Goal: Task Accomplishment & Management: Complete application form

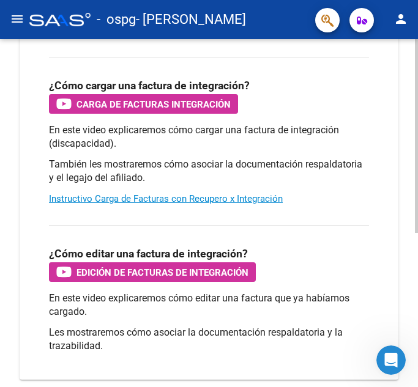
scroll to position [226, 0]
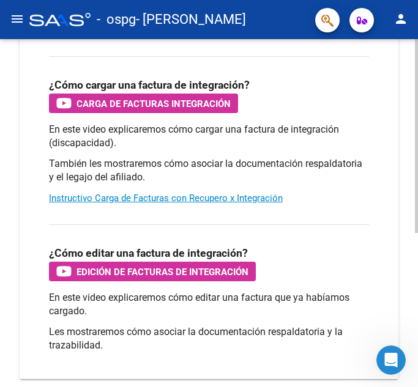
click at [206, 106] on span "Carga de Facturas Integración" at bounding box center [154, 103] width 154 height 15
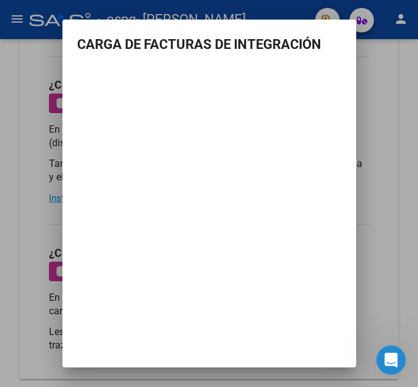
click at [43, 148] on div at bounding box center [209, 193] width 418 height 387
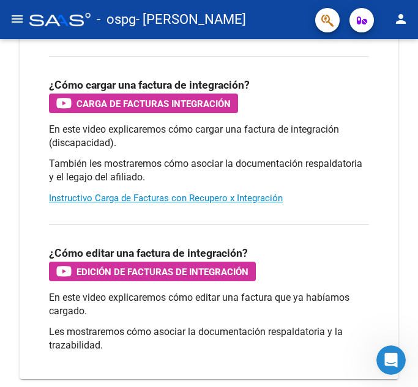
click at [22, 28] on button "menu" at bounding box center [17, 19] width 24 height 24
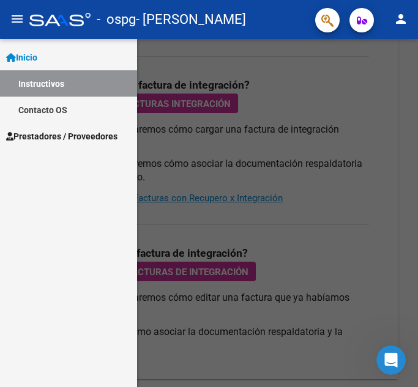
click at [47, 144] on link "Prestadores / Proveedores" at bounding box center [68, 136] width 137 height 26
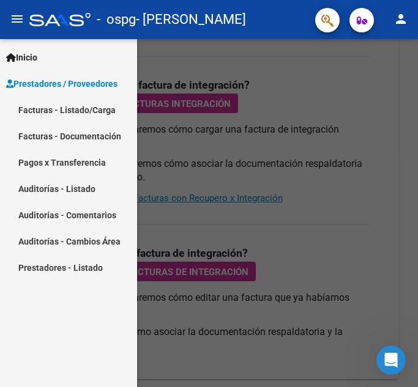
click at [72, 113] on link "Facturas - Listado/Carga" at bounding box center [68, 110] width 137 height 26
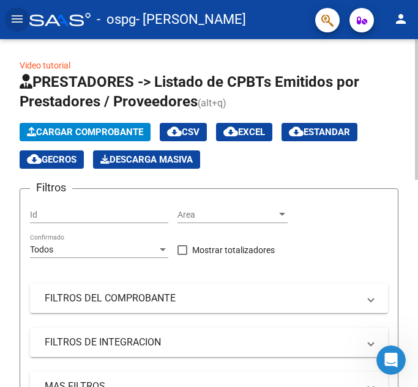
click at [127, 133] on span "Cargar Comprobante" at bounding box center [85, 132] width 116 height 11
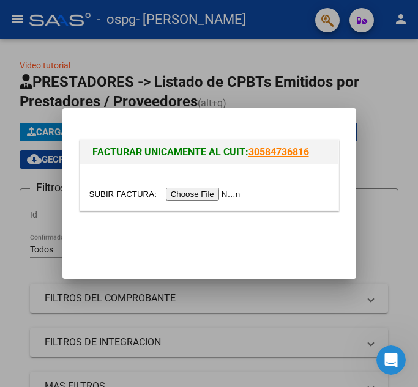
click at [226, 193] on input "file" at bounding box center [166, 194] width 155 height 13
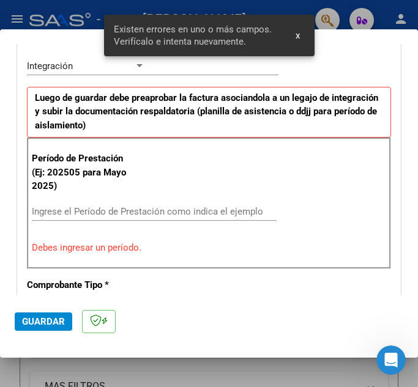
scroll to position [291, 0]
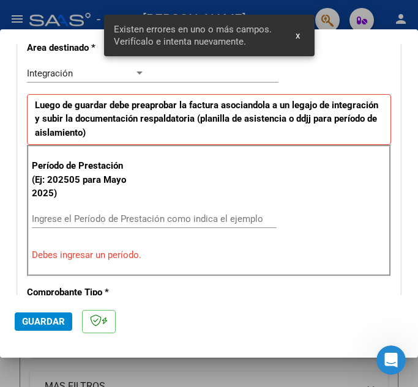
click at [212, 219] on div "Ingrese el Período de Prestación como indica el ejemplo" at bounding box center [154, 219] width 245 height 18
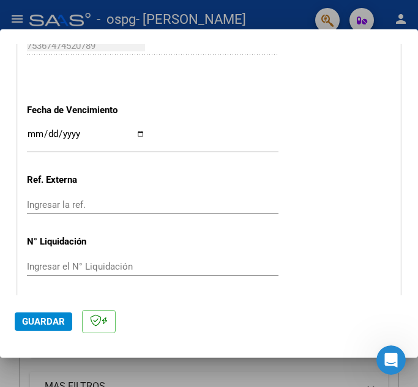
scroll to position [902, 0]
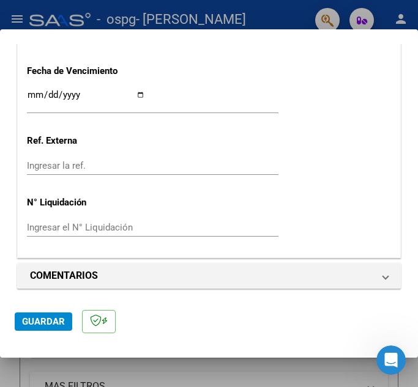
type input "202508"
click at [28, 98] on input "Ingresar la fecha" at bounding box center [86, 100] width 118 height 20
click at [31, 96] on input "Ingresar la fecha" at bounding box center [86, 100] width 118 height 20
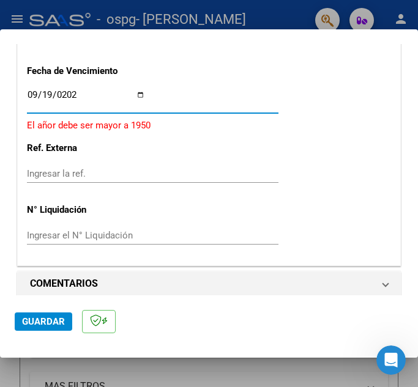
type input "[DATE]"
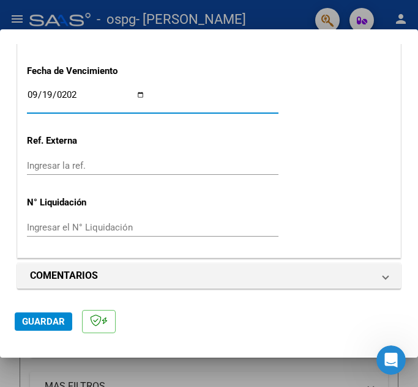
click at [61, 164] on input "Ingresar la ref." at bounding box center [86, 165] width 118 height 11
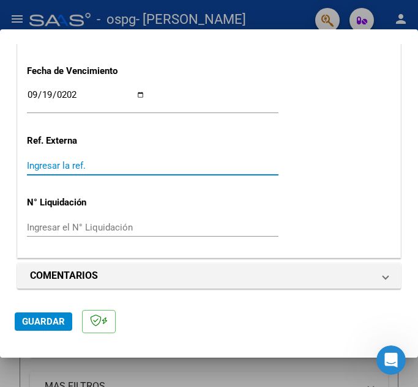
click at [80, 228] on input "Ingresar el N° Liquidación" at bounding box center [86, 227] width 118 height 11
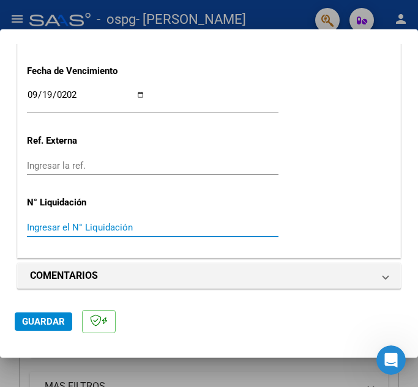
scroll to position [904, 0]
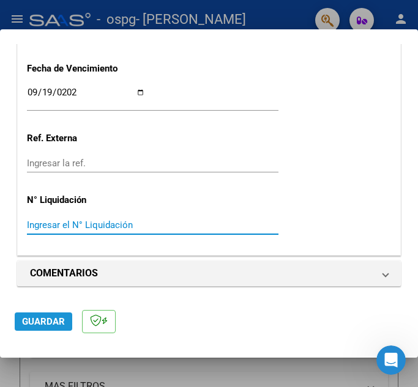
click at [47, 320] on span "Guardar" at bounding box center [43, 321] width 43 height 11
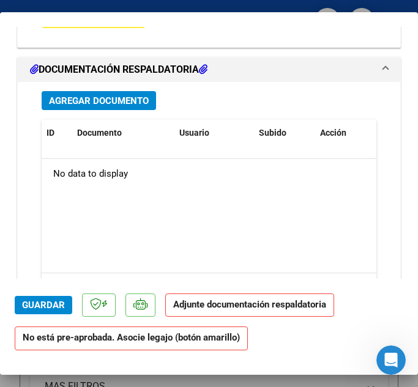
scroll to position [1181, 0]
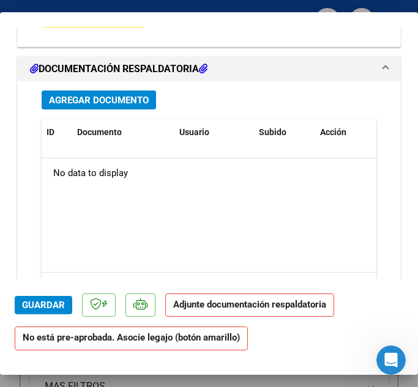
click at [112, 105] on span "Agregar Documento" at bounding box center [99, 100] width 100 height 11
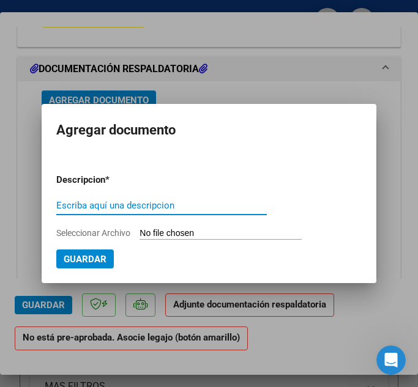
click at [195, 210] on input "Escriba aquí una descripcion" at bounding box center [161, 205] width 211 height 11
type input "planilla"
click at [200, 234] on input "Seleccionar Archivo" at bounding box center [221, 234] width 162 height 12
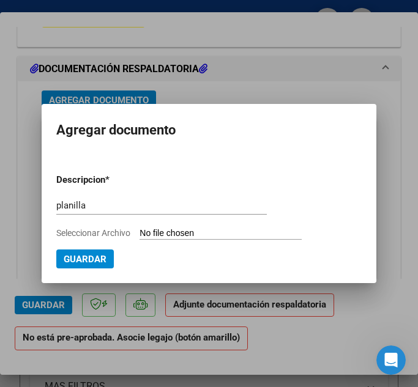
type input "C:\fakepath\Planilla [DATE] [PERSON_NAME].pdf"
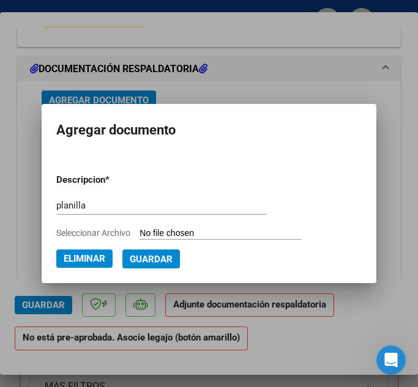
click at [156, 263] on span "Guardar" at bounding box center [151, 259] width 43 height 11
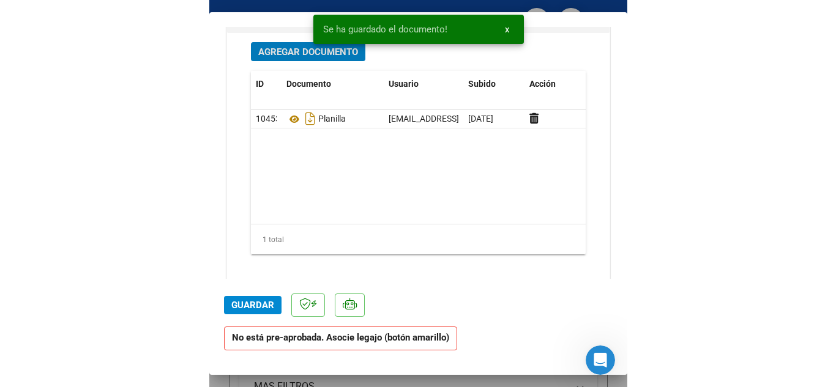
scroll to position [1263, 0]
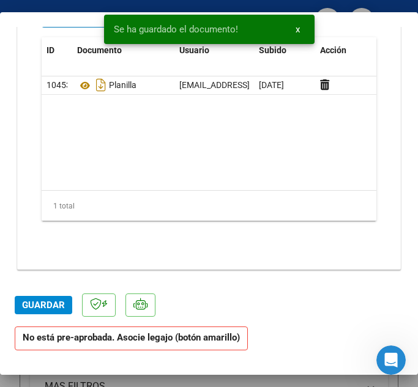
click at [40, 306] on span "Guardar" at bounding box center [43, 305] width 43 height 11
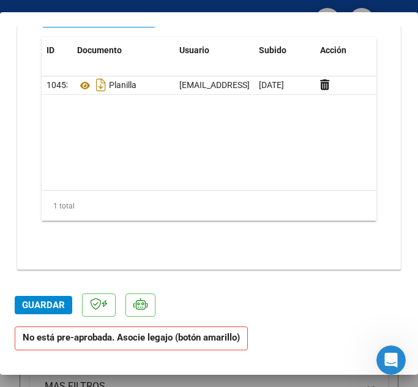
click at [165, 337] on strong "No está pre-aprobada. Asocie legajo (botón amarillo)" at bounding box center [131, 339] width 233 height 24
click at [192, 345] on strong "No está pre-aprobada. Asocie legajo (botón amarillo)" at bounding box center [131, 339] width 233 height 24
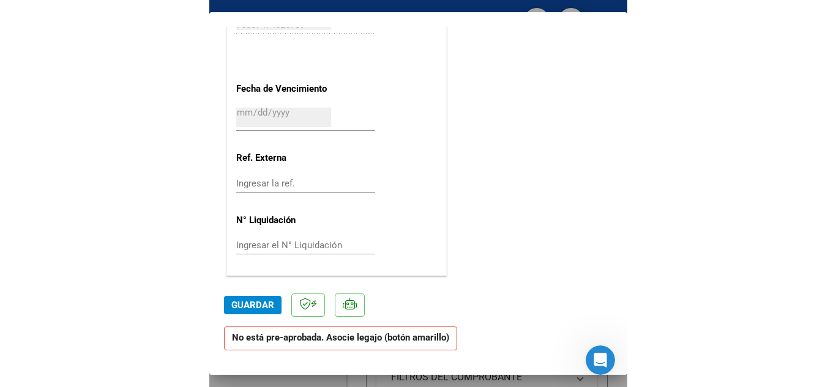
scroll to position [812, 0]
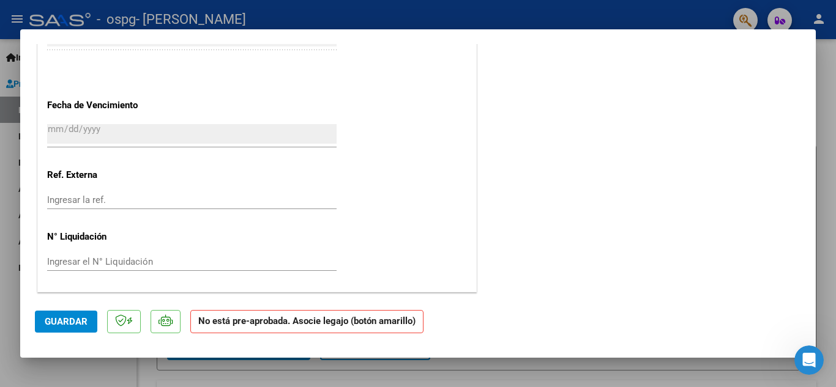
click at [256, 324] on strong "No está pre-aprobada. Asocie legajo (botón amarillo)" at bounding box center [306, 322] width 233 height 24
click at [260, 321] on strong "No está pre-aprobada. Asocie legajo (botón amarillo)" at bounding box center [306, 322] width 233 height 24
click at [316, 335] on p "No está pre-aprobada. Asocie legajo (botón amarillo)" at bounding box center [311, 327] width 243 height 34
click at [298, 323] on strong "No está pre-aprobada. Asocie legajo (botón amarillo)" at bounding box center [306, 322] width 233 height 24
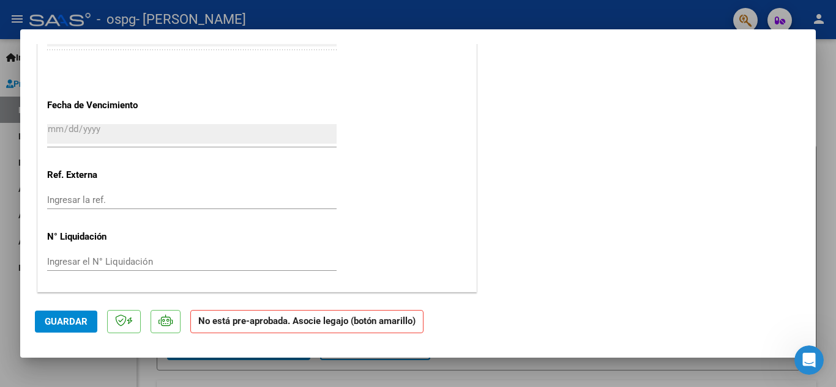
click at [298, 323] on strong "No está pre-aprobada. Asocie legajo (botón amarillo)" at bounding box center [306, 322] width 233 height 24
click at [383, 323] on strong "No está pre-aprobada. Asocie legajo (botón amarillo)" at bounding box center [306, 322] width 233 height 24
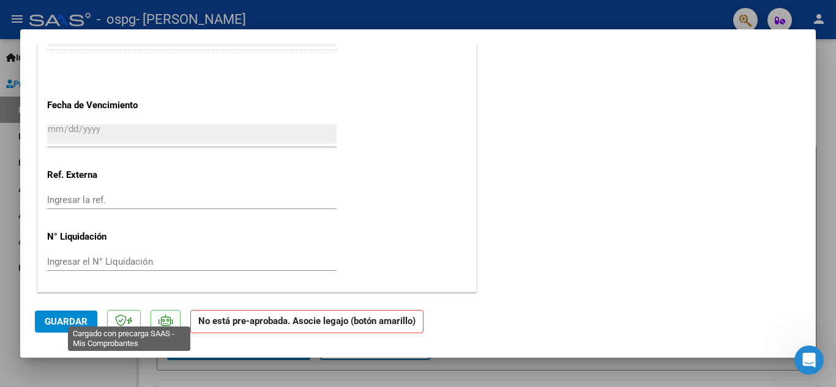
scroll to position [812, 0]
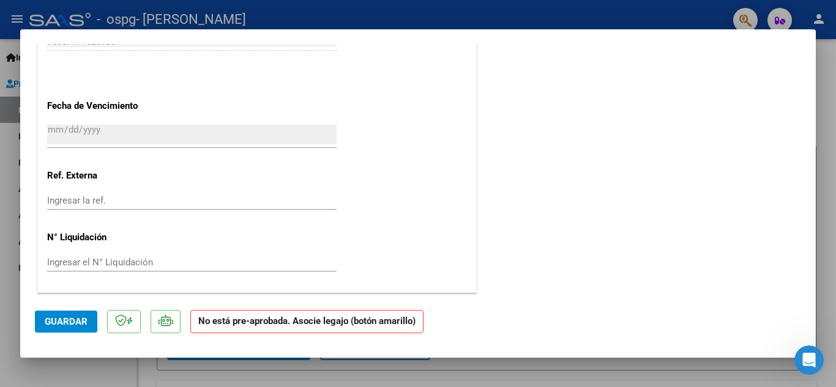
click at [226, 326] on strong "No está pre-aprobada. Asocie legajo (botón amarillo)" at bounding box center [306, 322] width 233 height 24
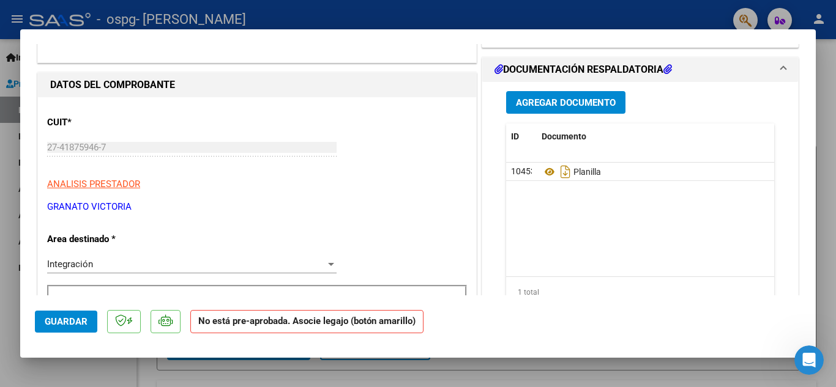
scroll to position [0, 0]
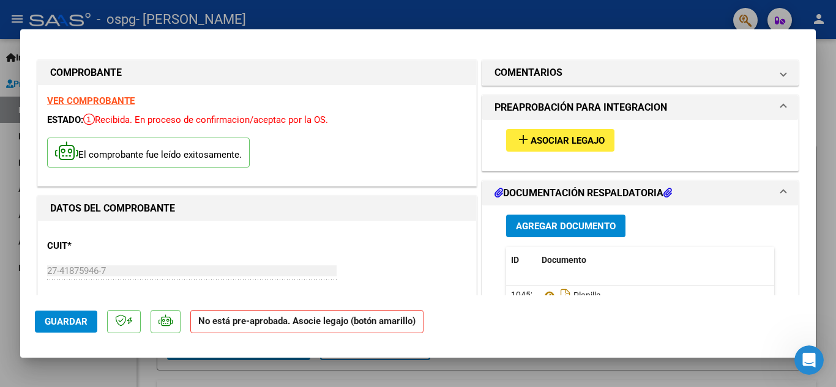
click at [417, 143] on span "Asociar Legajo" at bounding box center [568, 140] width 74 height 11
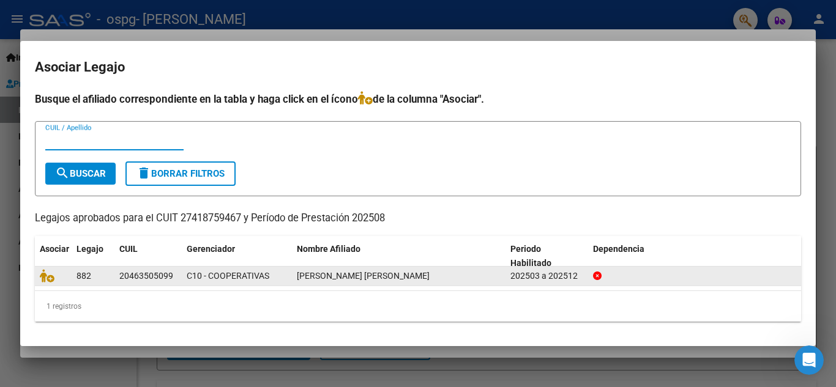
click at [417, 280] on div "202503 a 202512" at bounding box center [547, 276] width 73 height 14
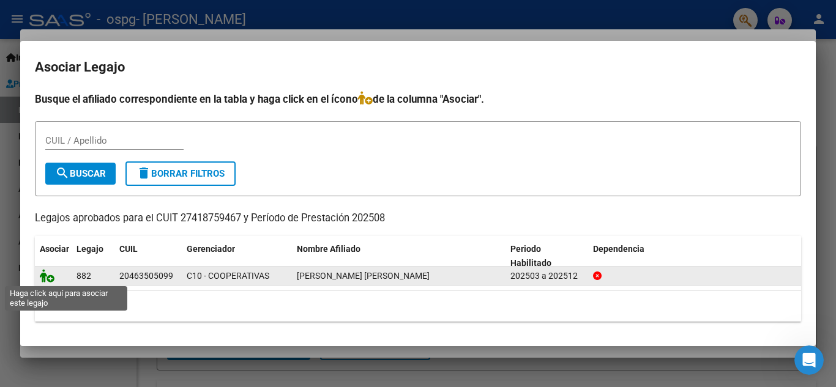
click at [47, 281] on icon at bounding box center [47, 275] width 15 height 13
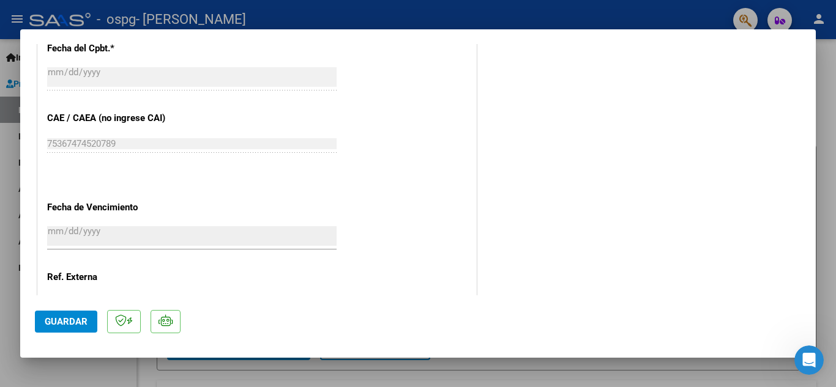
scroll to position [844, 0]
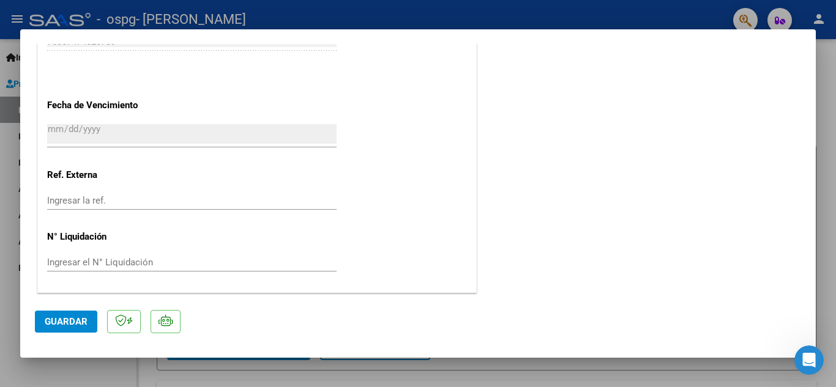
click at [61, 320] on span "Guardar" at bounding box center [66, 321] width 43 height 11
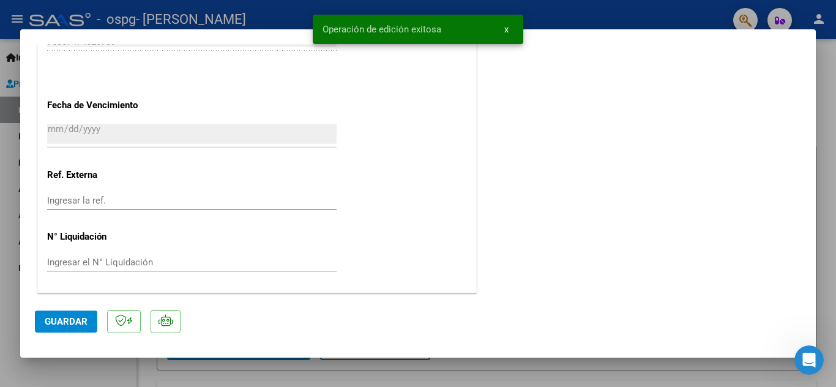
click at [417, 133] on div at bounding box center [418, 193] width 836 height 387
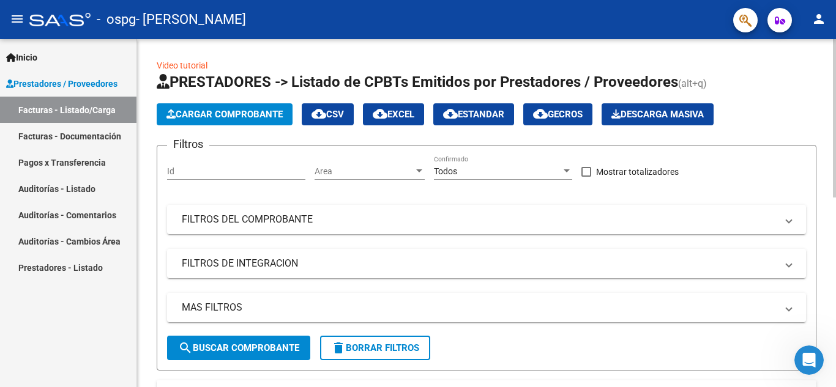
click at [417, 264] on div at bounding box center [834, 213] width 3 height 348
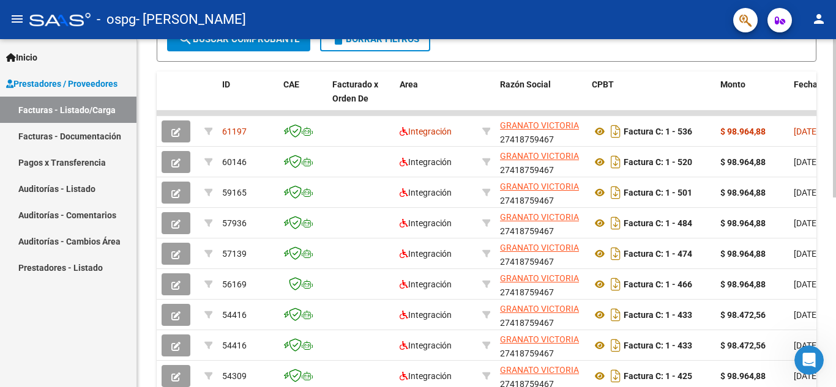
scroll to position [310, 0]
click at [417, 247] on div at bounding box center [834, 259] width 3 height 159
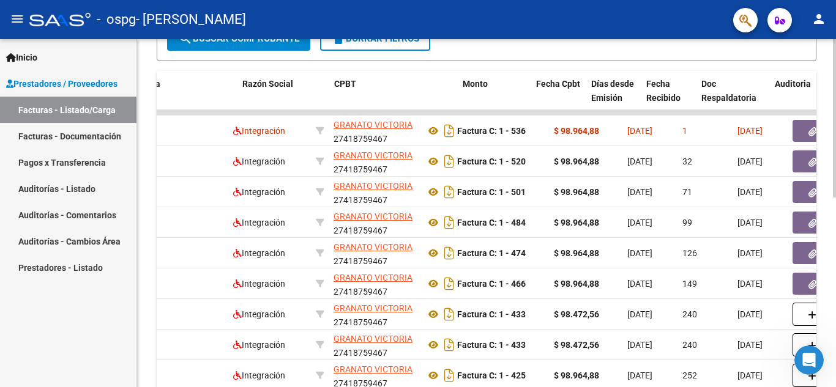
drag, startPoint x: 746, startPoint y: 133, endPoint x: 834, endPoint y: 121, distance: 88.4
click at [417, 121] on div "Video tutorial PRESTADORES -> Listado de CPBTs Emitidos por Prestadores / Prove…" at bounding box center [488, 112] width 702 height 766
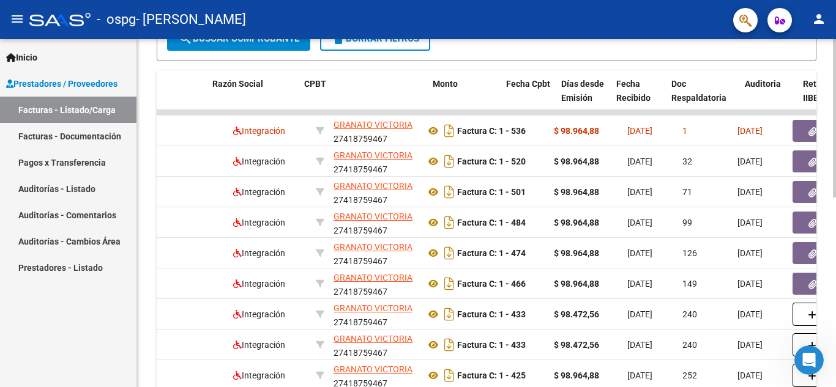
scroll to position [0, 288]
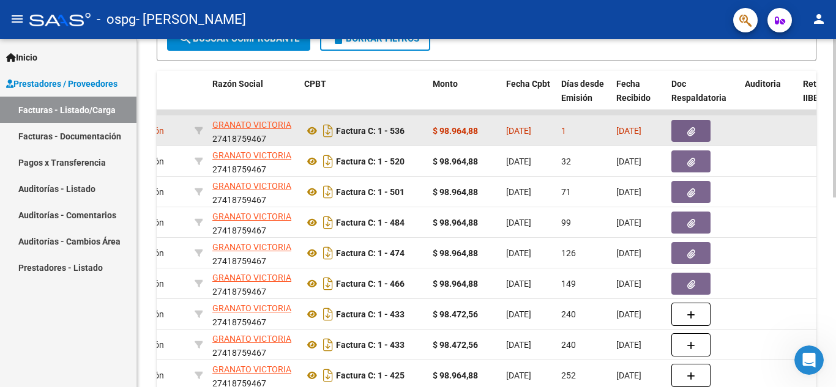
click at [417, 140] on datatable-body-cell at bounding box center [769, 131] width 58 height 30
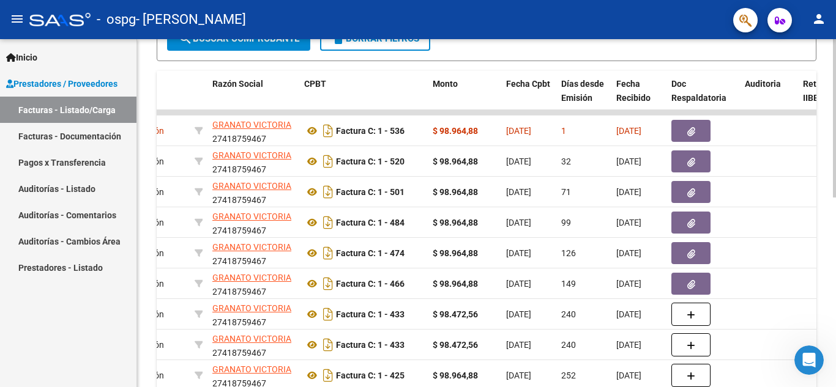
click at [417, 65] on div "Video tutorial PRESTADORES -> Listado de CPBTs Emitidos por Prestadores / Prove…" at bounding box center [487, 103] width 660 height 708
drag, startPoint x: 762, startPoint y: 126, endPoint x: 836, endPoint y: 122, distance: 74.2
click at [417, 122] on div "Video tutorial PRESTADORES -> Listado de CPBTs Emitidos por Prestadores / Prove…" at bounding box center [488, 112] width 702 height 766
drag, startPoint x: 769, startPoint y: 88, endPoint x: 230, endPoint y: 58, distance: 540.7
click at [230, 58] on div "Video tutorial PRESTADORES -> Listado de CPBTs Emitidos por Prestadores / Prove…" at bounding box center [487, 103] width 660 height 708
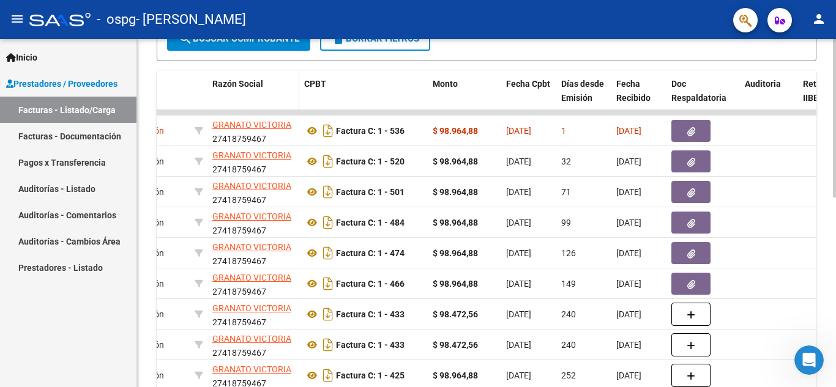
click at [293, 88] on div "Razón Social" at bounding box center [253, 84] width 82 height 14
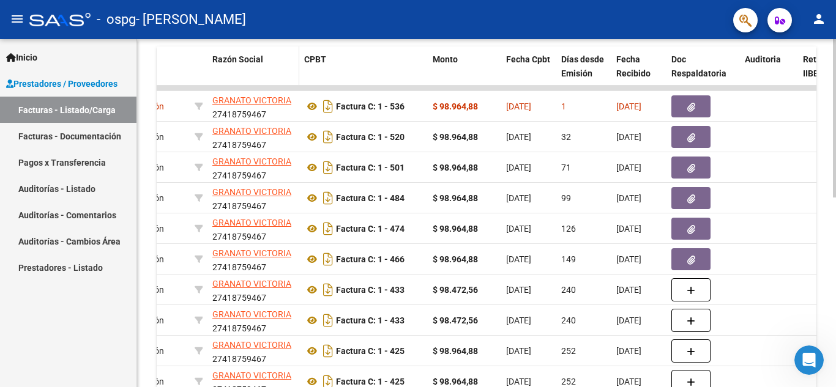
scroll to position [359, 0]
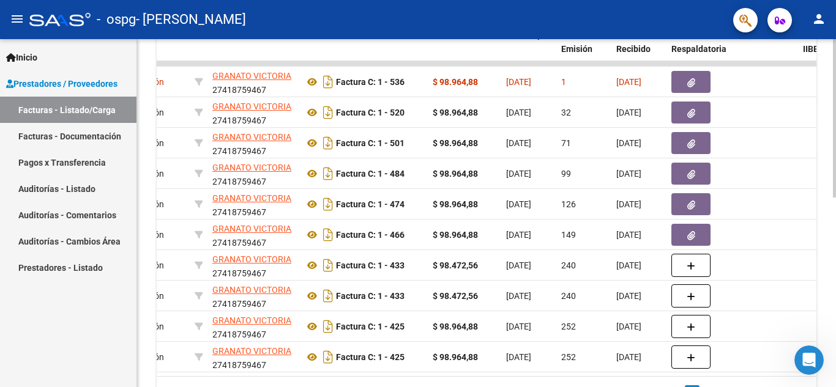
click at [383, 375] on datatable-body "61197 Integración [PERSON_NAME] 27418759467 Factura C: 1 - 536 $ 98.964,88 [DAT…" at bounding box center [487, 218] width 660 height 315
click at [368, 375] on datatable-body "61197 Integración [PERSON_NAME] 27418759467 Factura C: 1 - 536 $ 98.964,88 [DAT…" at bounding box center [487, 218] width 660 height 315
click at [369, 375] on datatable-body "61197 Integración [PERSON_NAME] 27418759467 Factura C: 1 - 536 $ 98.964,88 [DAT…" at bounding box center [487, 218] width 660 height 315
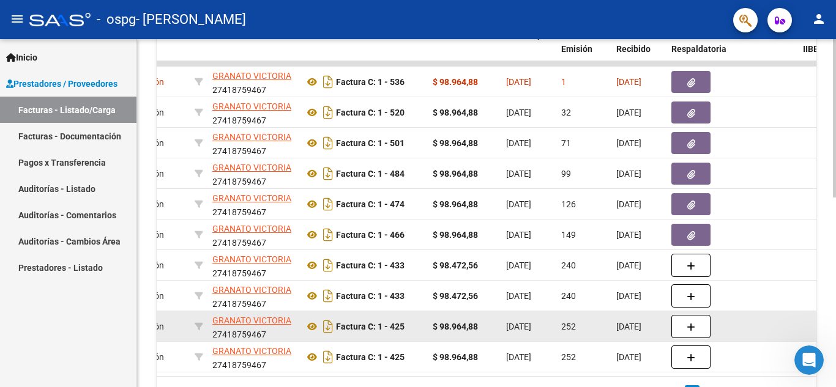
drag, startPoint x: 369, startPoint y: 375, endPoint x: 703, endPoint y: 331, distance: 337.2
click at [417, 331] on datatable-body "61197 Integración [PERSON_NAME] 27418759467 Factura C: 1 - 536 $ 98.964,88 [DAT…" at bounding box center [487, 218] width 660 height 315
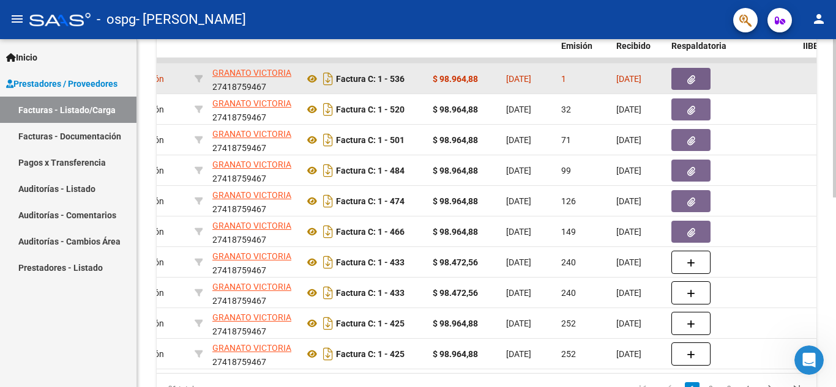
click at [417, 76] on datatable-body-cell at bounding box center [769, 79] width 58 height 30
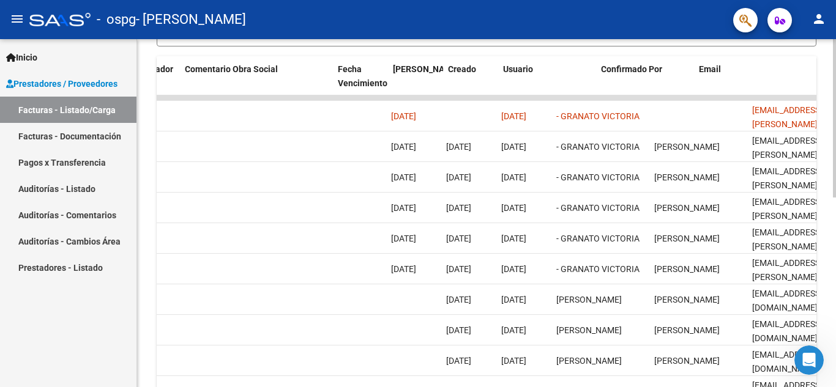
scroll to position [0, 1921]
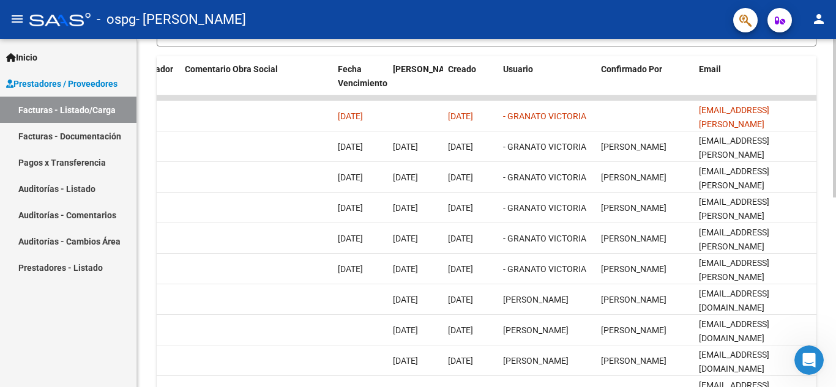
drag, startPoint x: 466, startPoint y: 84, endPoint x: 836, endPoint y: 103, distance: 369.6
click at [417, 103] on div "Video tutorial PRESTADORES -> Listado de CPBTs Emitidos por Prestadores / Prove…" at bounding box center [488, 98] width 702 height 766
